Goal: Find specific page/section: Find specific page/section

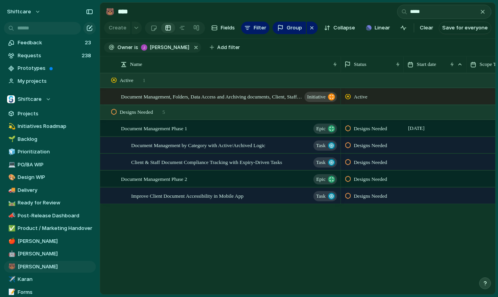
type input "*****"
click at [167, 101] on div "Document Management, Folders, Data Access and Archiving documents, Client, Staf…" at bounding box center [229, 97] width 217 height 16
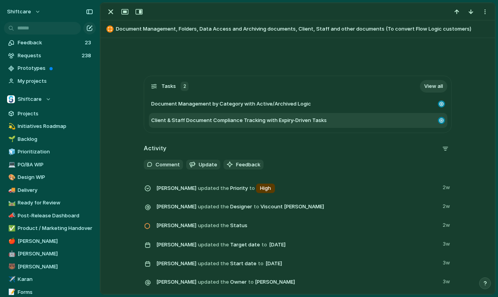
scroll to position [175, 0]
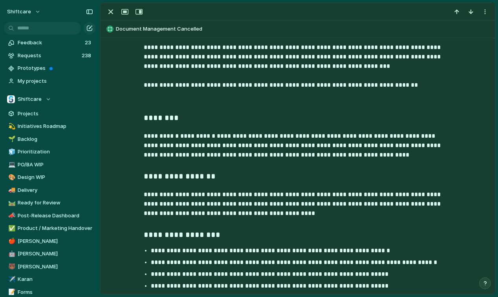
scroll to position [38, 0]
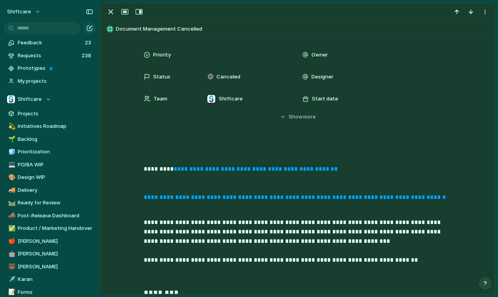
click at [233, 171] on link "**********" at bounding box center [256, 169] width 164 height 6
click at [339, 171] on p "**********" at bounding box center [298, 179] width 308 height 66
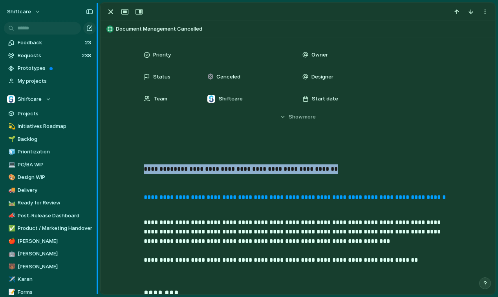
drag, startPoint x: 352, startPoint y: 169, endPoint x: 99, endPoint y: 171, distance: 252.5
click at [99, 171] on div "shiftcare Feedback 23 Requests 238 Prototypes My projects Shiftcare Projects 💫 …" at bounding box center [249, 148] width 498 height 297
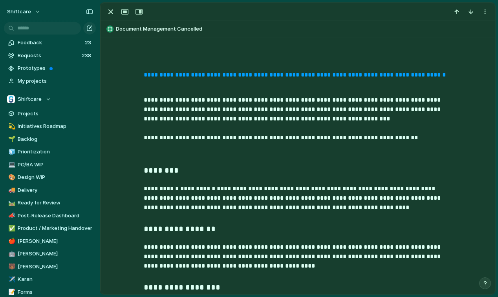
scroll to position [0, 0]
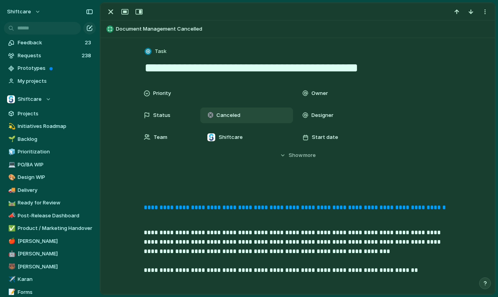
click at [216, 113] on div "Canceled" at bounding box center [225, 115] width 35 height 9
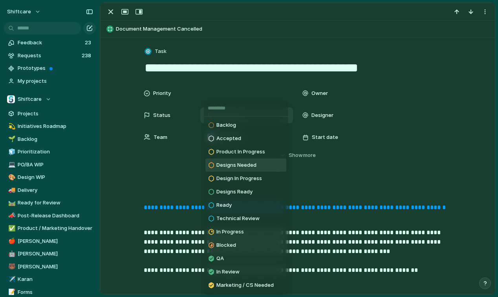
click at [238, 165] on span "Designs Needed" at bounding box center [236, 165] width 40 height 8
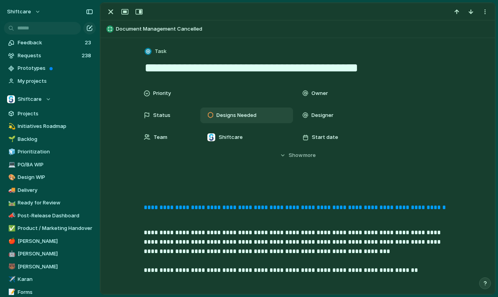
scroll to position [35, 0]
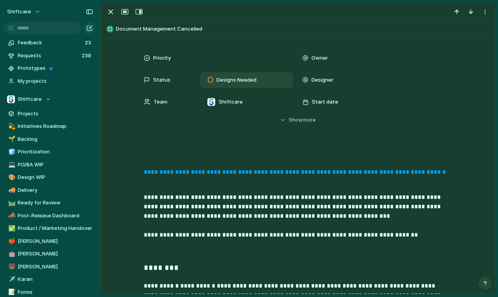
click at [292, 128] on div "Priority Owner Status Designs Needed Designer Team Shiftcare Start date Target …" at bounding box center [297, 94] width 375 height 88
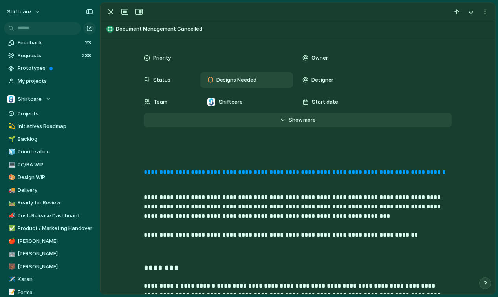
click at [290, 123] on span "Show" at bounding box center [296, 120] width 14 height 8
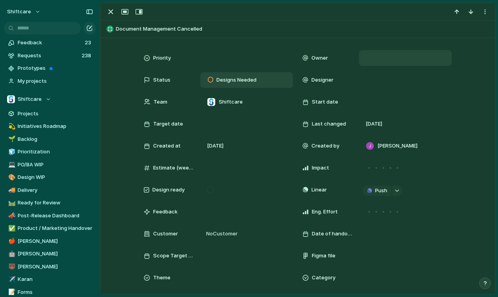
click at [365, 60] on div at bounding box center [405, 58] width 86 height 9
click at [377, 61] on div at bounding box center [405, 58] width 86 height 9
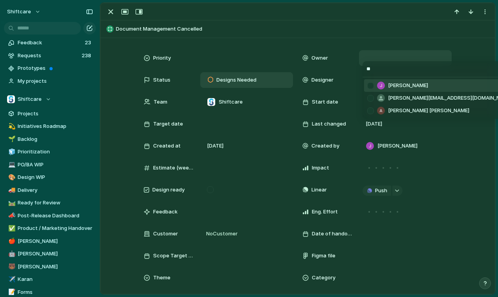
type input "**"
click at [385, 85] on div "[PERSON_NAME]" at bounding box center [397, 86] width 61 height 8
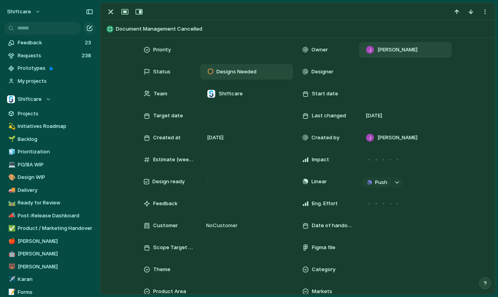
scroll to position [50, 0]
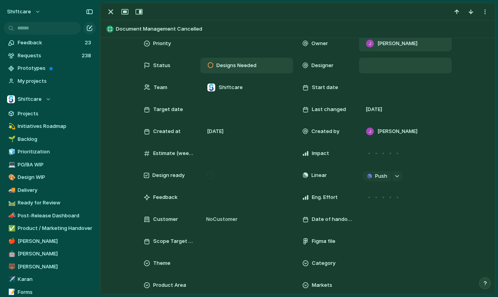
click at [377, 70] on div at bounding box center [405, 66] width 93 height 16
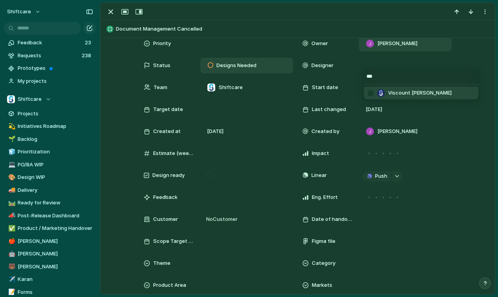
type input "***"
click at [400, 94] on span "Viscount Villanueva" at bounding box center [420, 93] width 64 height 8
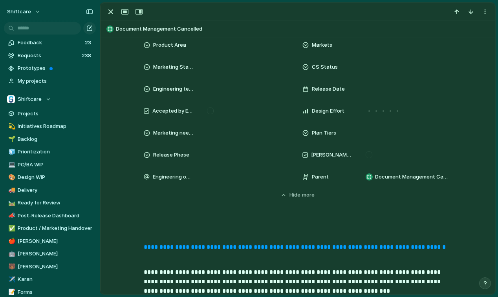
scroll to position [152, 0]
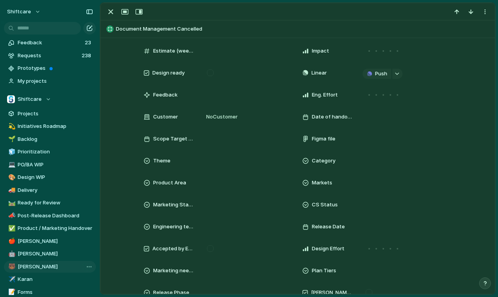
click at [40, 269] on span "[PERSON_NAME]" at bounding box center [55, 267] width 75 height 8
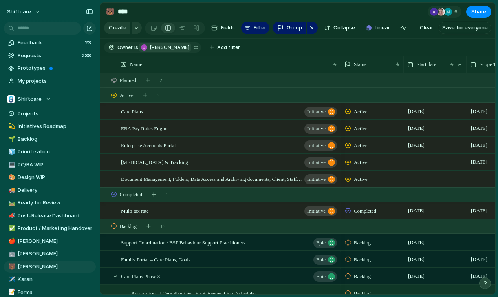
click at [171, 45] on span "[PERSON_NAME]" at bounding box center [169, 47] width 39 height 7
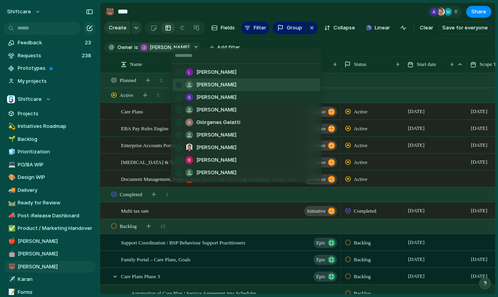
click at [204, 79] on li "Anton Suba" at bounding box center [246, 85] width 148 height 13
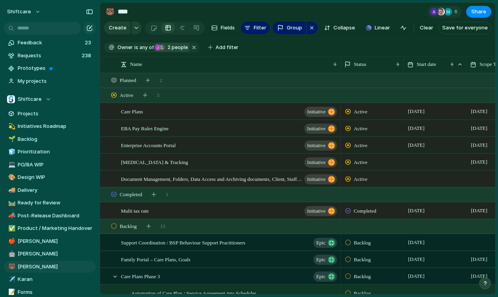
click at [175, 47] on span "2 people" at bounding box center [176, 47] width 22 height 7
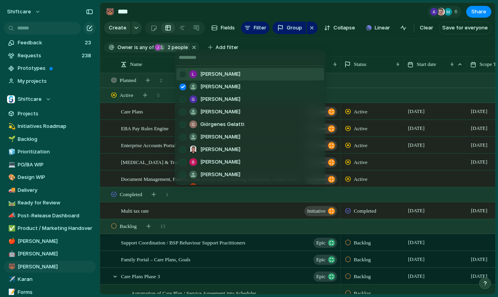
click at [210, 75] on span "Luke Pipolo" at bounding box center [220, 74] width 40 height 8
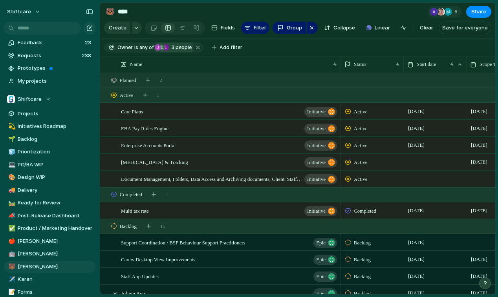
click at [173, 45] on span "3" at bounding box center [172, 47] width 6 height 6
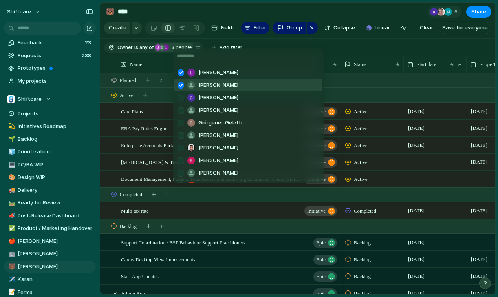
click at [179, 86] on div at bounding box center [181, 86] width 14 height 14
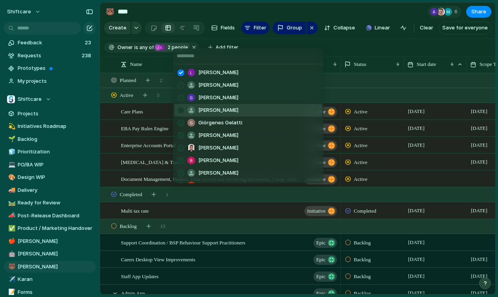
scroll to position [86, 0]
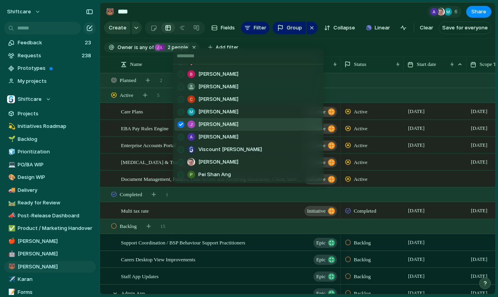
click at [180, 124] on div at bounding box center [181, 125] width 14 height 14
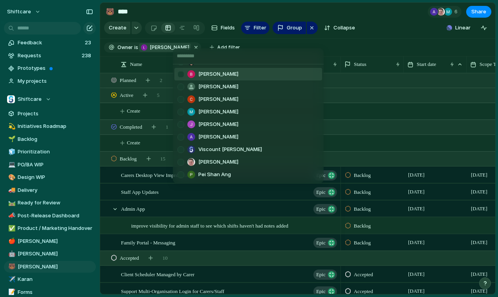
click at [314, 50] on div "Luke Pipolo Anton Suba Gerda Decio Henry He Giórgenes Gelatti Jazmine Mae Recar…" at bounding box center [249, 148] width 498 height 297
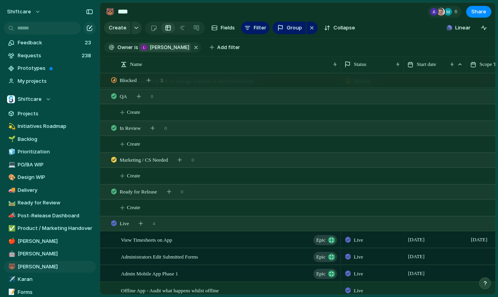
scroll to position [0, 0]
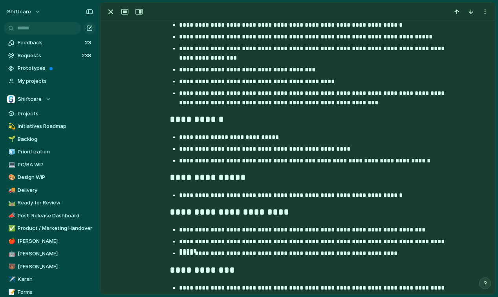
scroll to position [633, 0]
